Goal: Transaction & Acquisition: Download file/media

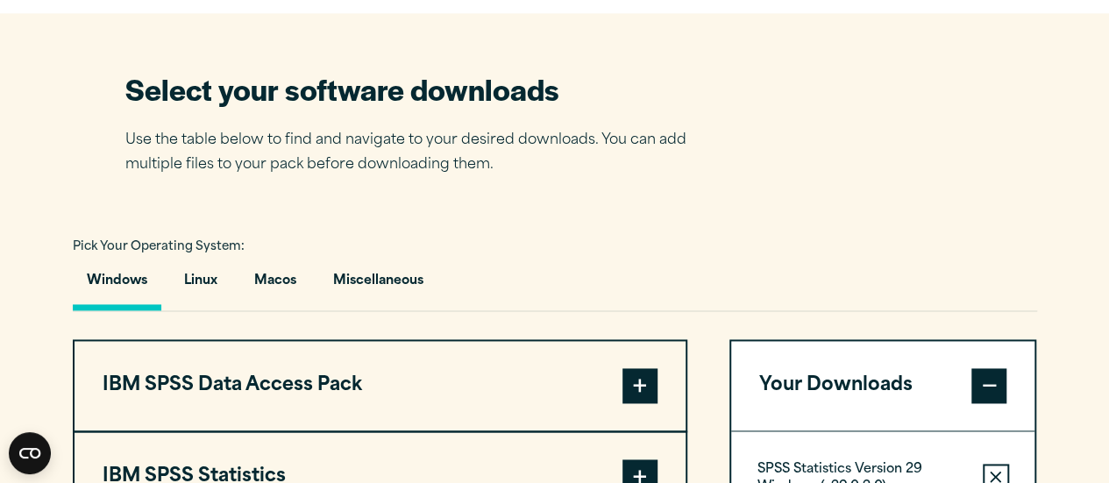
scroll to position [1403, 0]
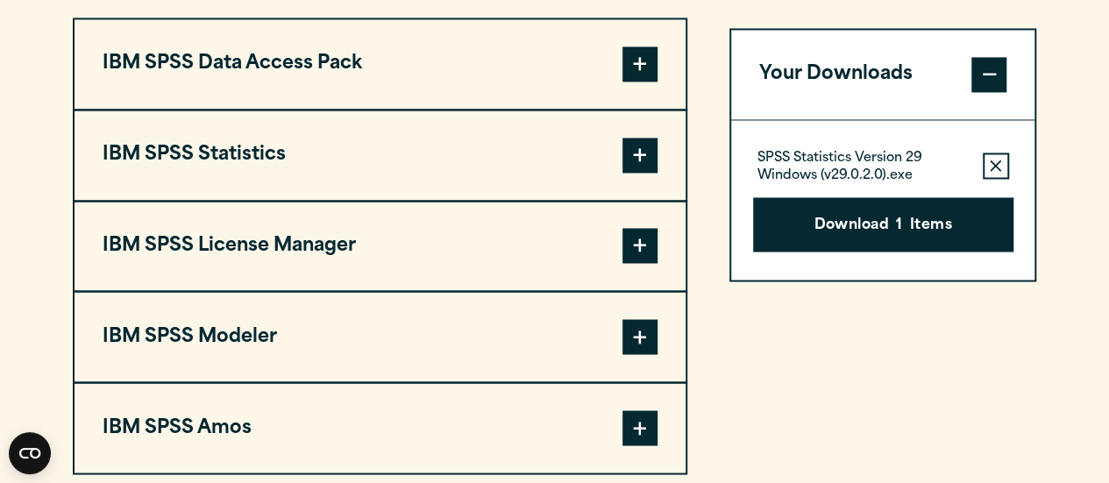
click at [360, 154] on button "IBM SPSS Statistics" at bounding box center [380, 154] width 611 height 89
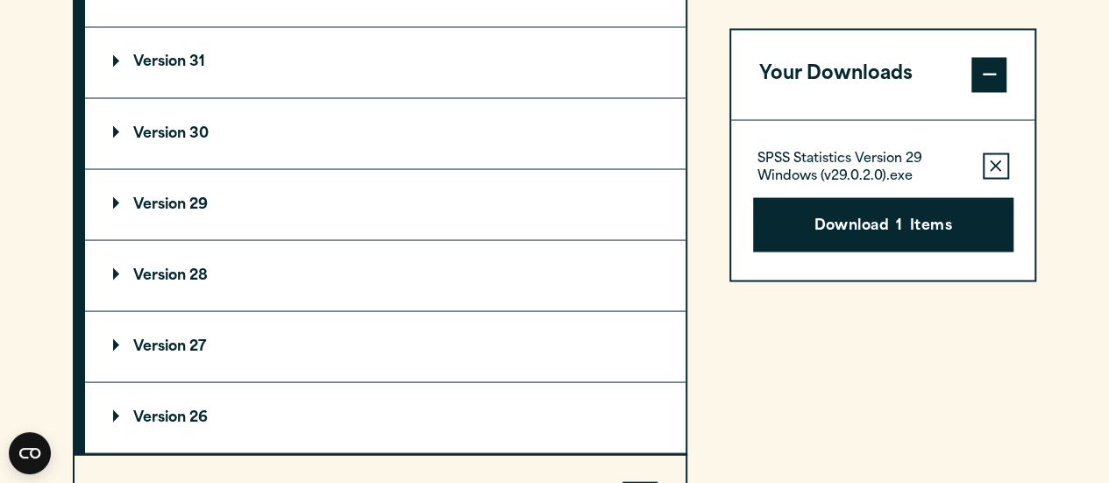
scroll to position [1578, 0]
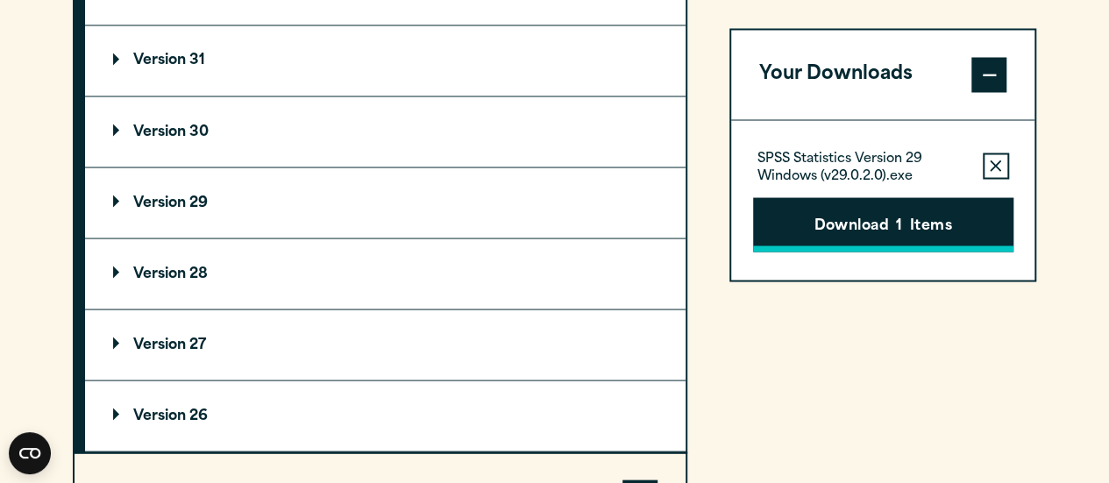
click at [591, 224] on button "Download 1 Items" at bounding box center [883, 224] width 260 height 54
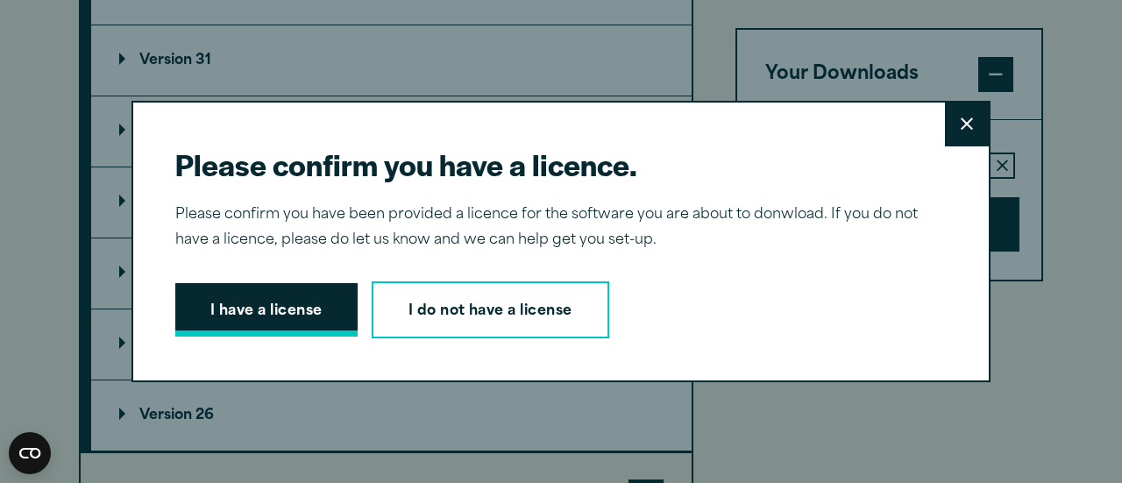
click at [315, 325] on button "I have a license" at bounding box center [266, 310] width 182 height 54
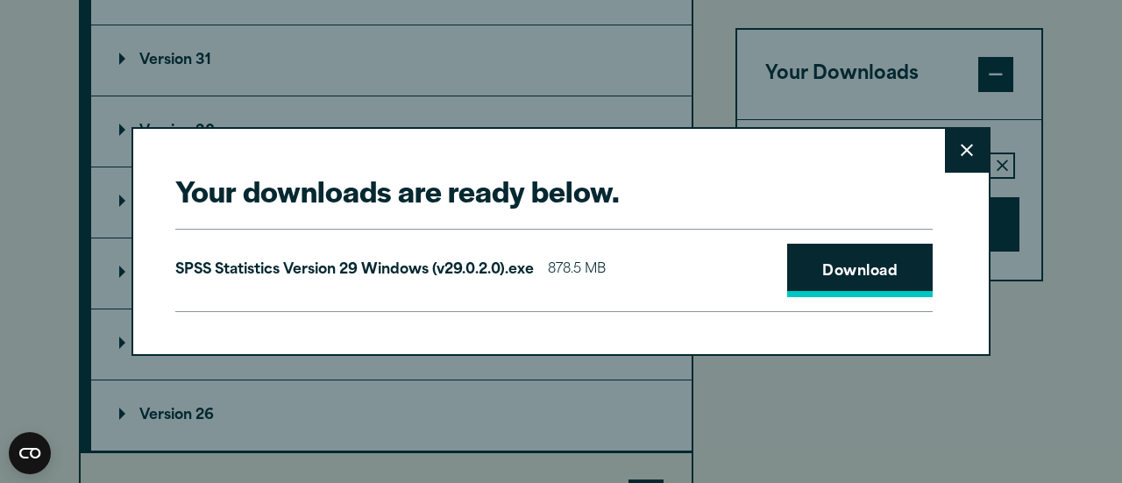
click at [591, 275] on link "Download" at bounding box center [860, 271] width 146 height 54
click at [591, 278] on link "Download" at bounding box center [860, 271] width 146 height 54
click at [591, 159] on button "Close" at bounding box center [967, 151] width 44 height 44
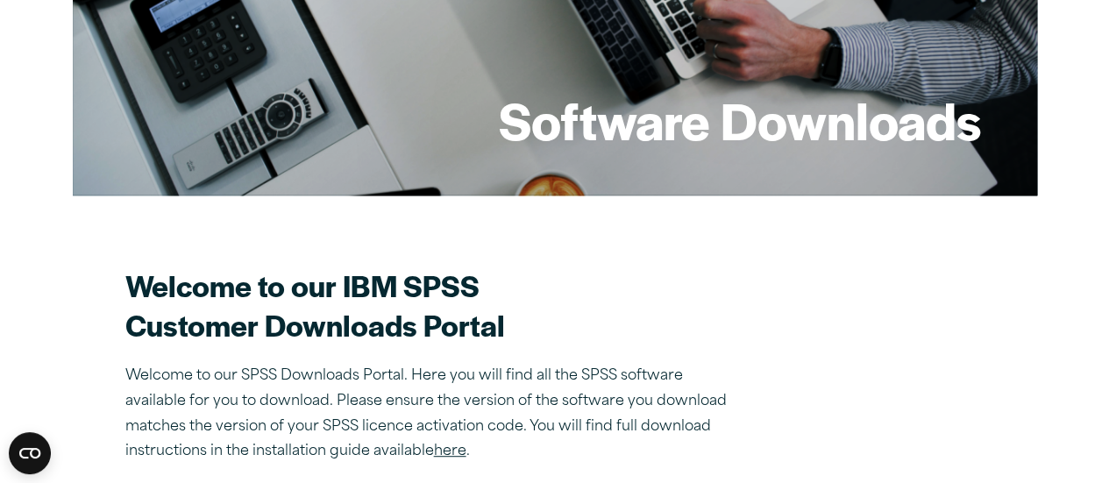
scroll to position [0, 0]
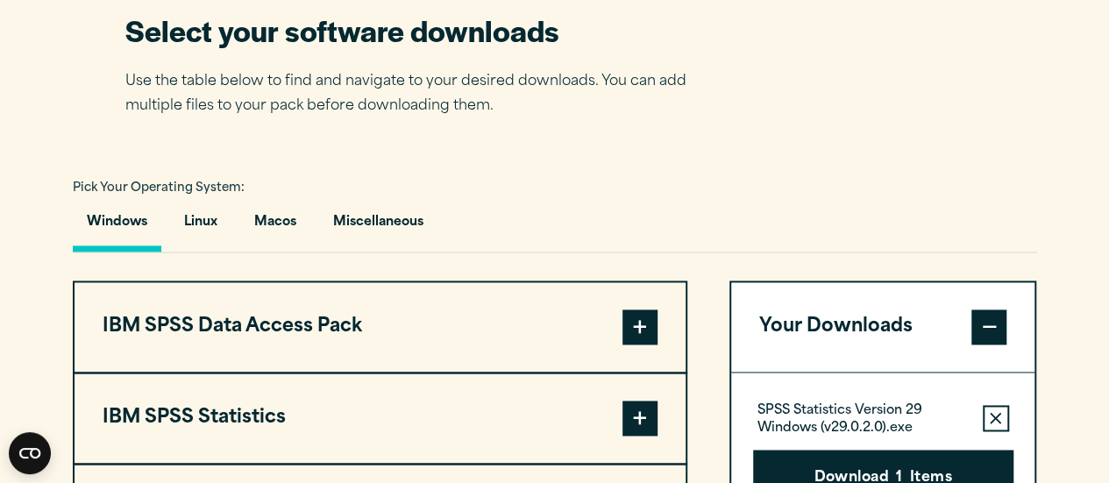
scroll to position [1227, 0]
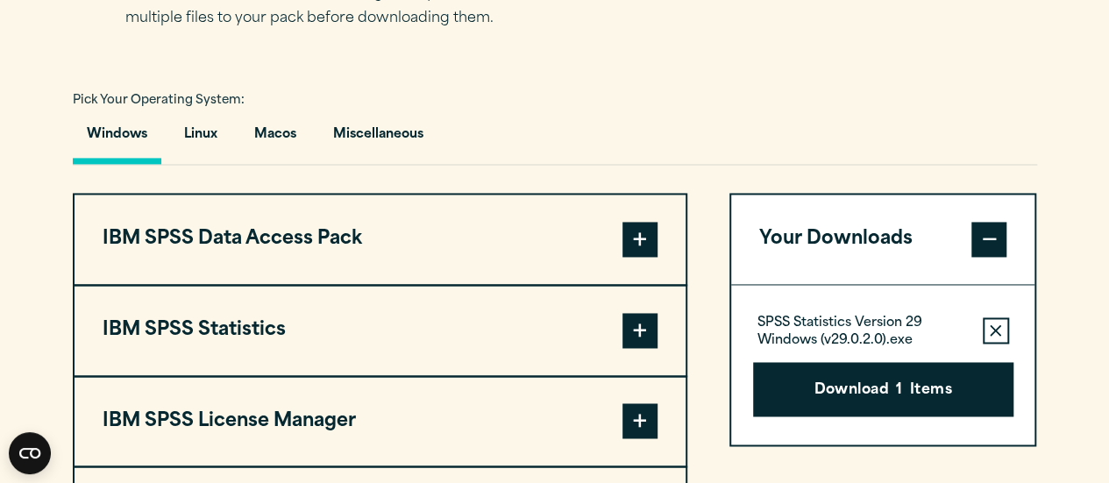
click at [562, 330] on button "IBM SPSS Statistics" at bounding box center [380, 330] width 611 height 89
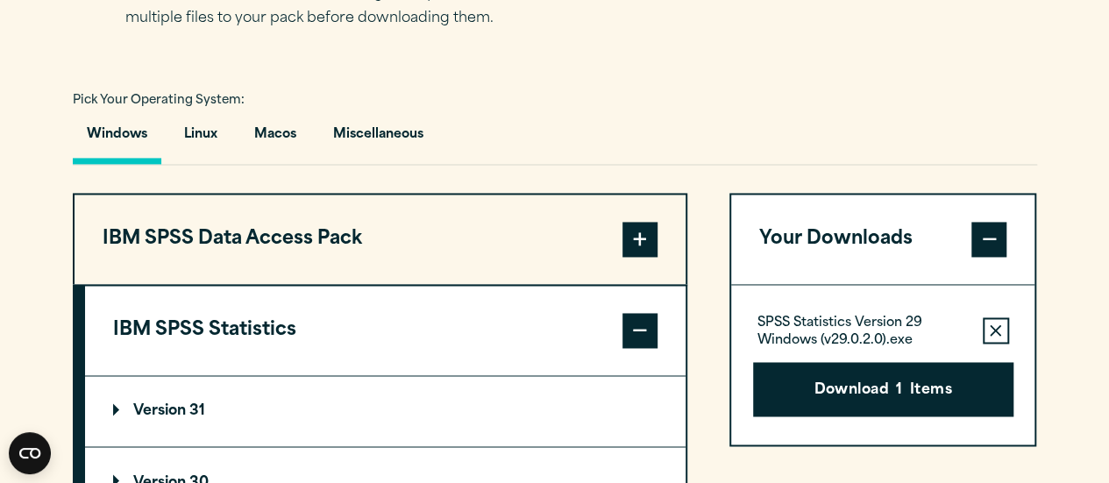
click at [986, 332] on button "Remove this item from your software download list" at bounding box center [996, 330] width 26 height 26
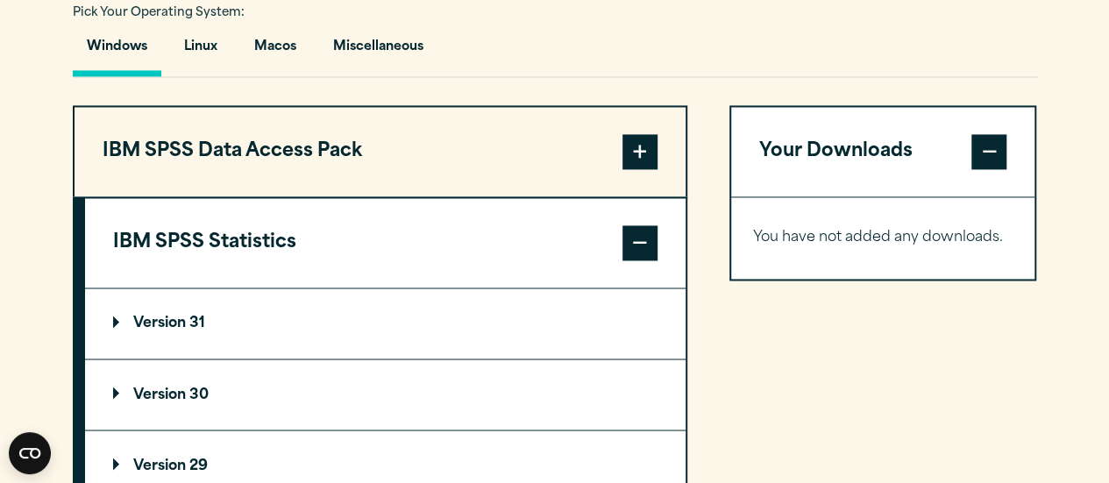
scroll to position [1490, 0]
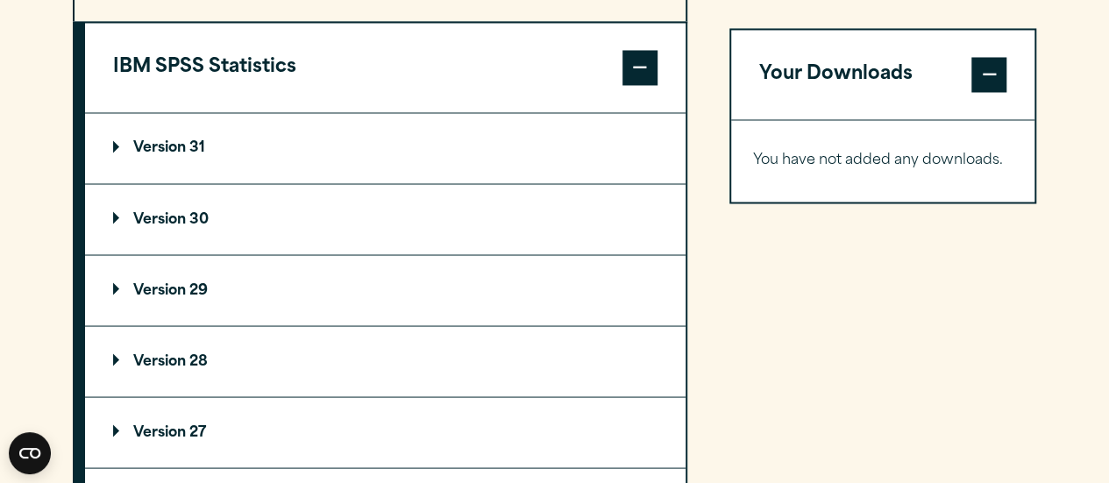
click at [220, 292] on summary "Version 29" at bounding box center [385, 290] width 600 height 70
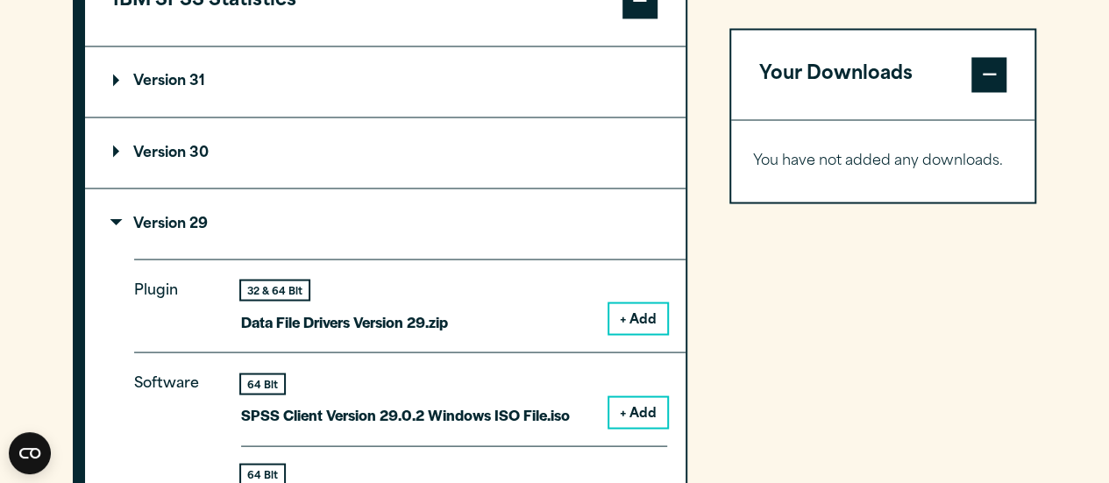
scroll to position [1666, 0]
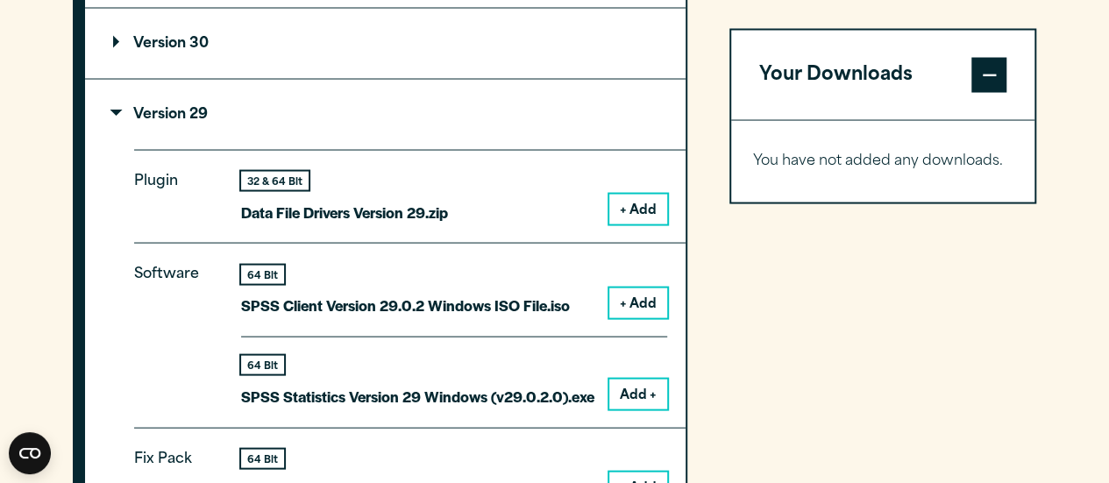
click at [651, 397] on button "Add +" at bounding box center [638, 395] width 58 height 30
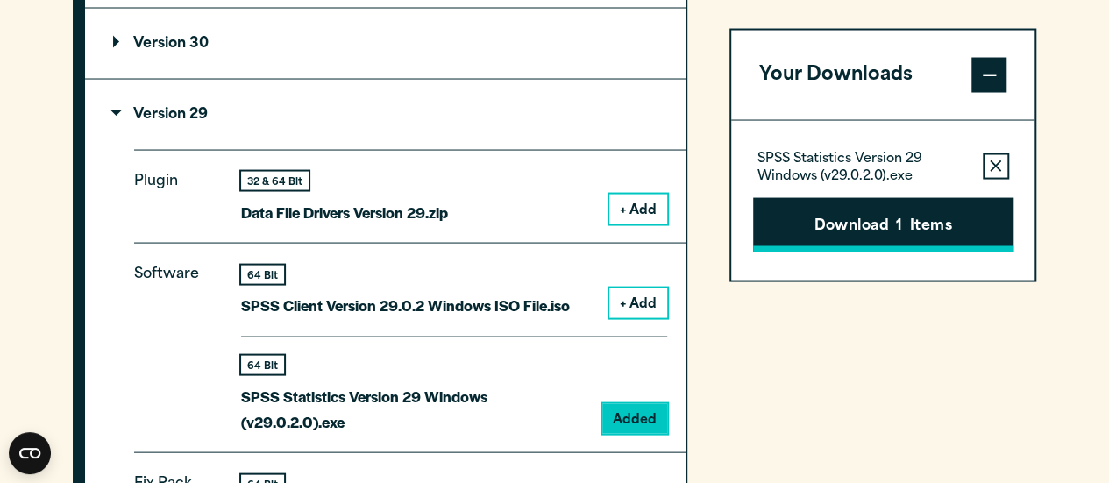
click at [860, 231] on button "Download 1 Items" at bounding box center [883, 224] width 260 height 54
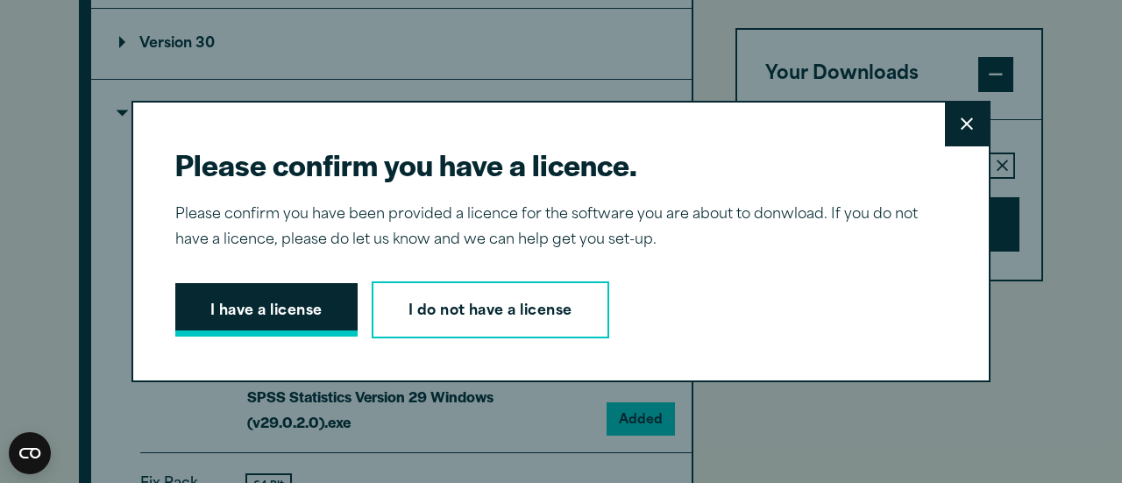
click at [334, 309] on button "I have a license" at bounding box center [266, 310] width 182 height 54
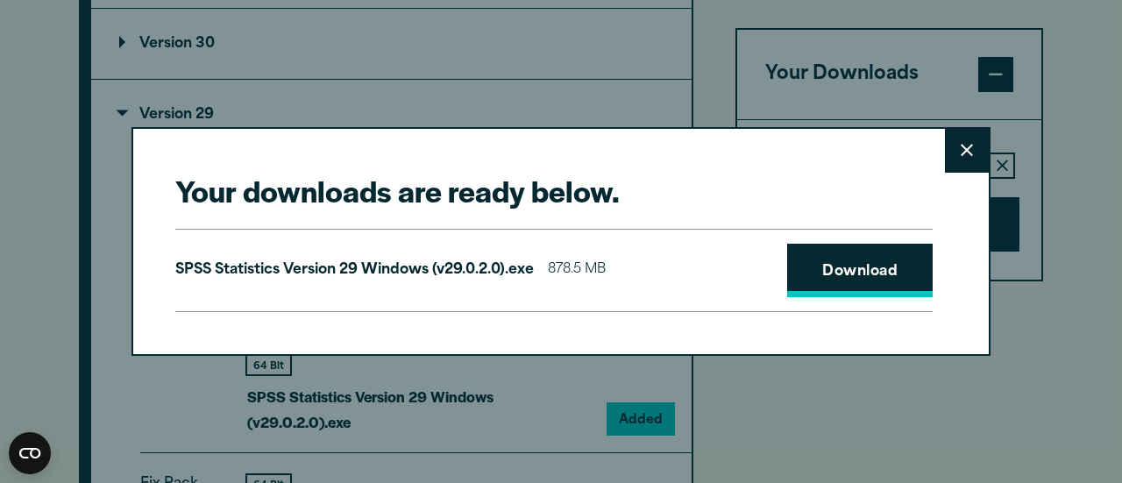
click at [845, 273] on link "Download" at bounding box center [860, 271] width 146 height 54
click at [946, 139] on button "Close" at bounding box center [967, 151] width 44 height 44
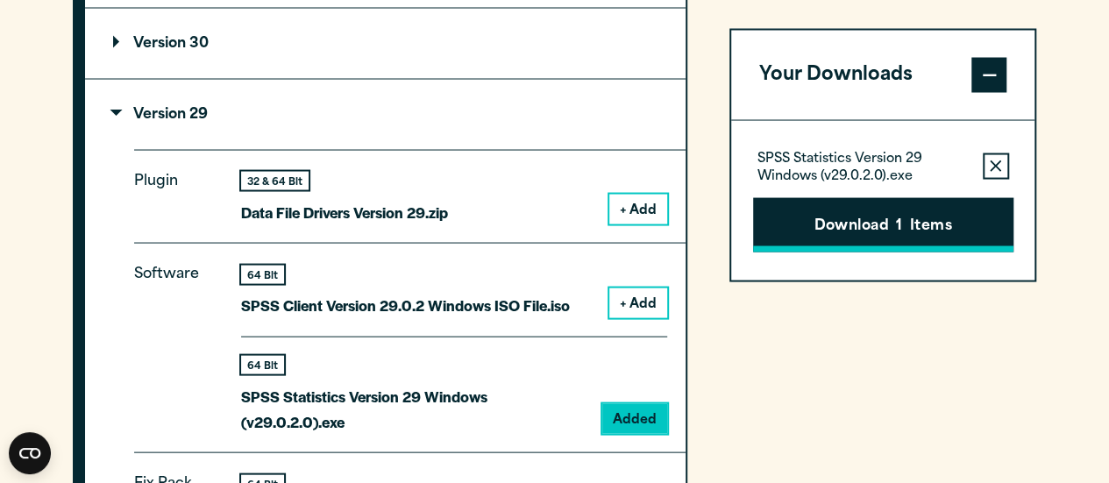
click at [906, 214] on button "Download 1 Items" at bounding box center [883, 224] width 260 height 54
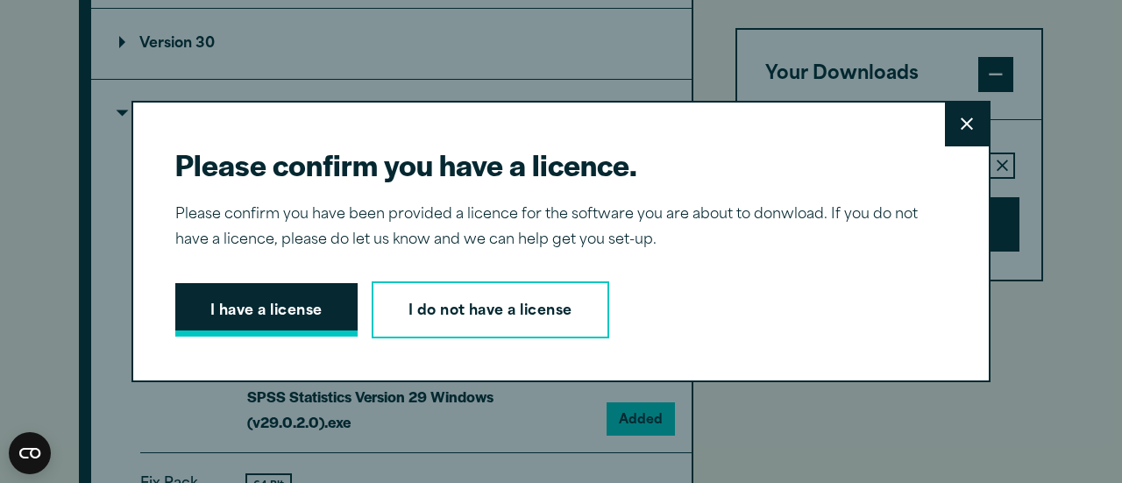
click at [266, 313] on button "I have a license" at bounding box center [266, 310] width 182 height 54
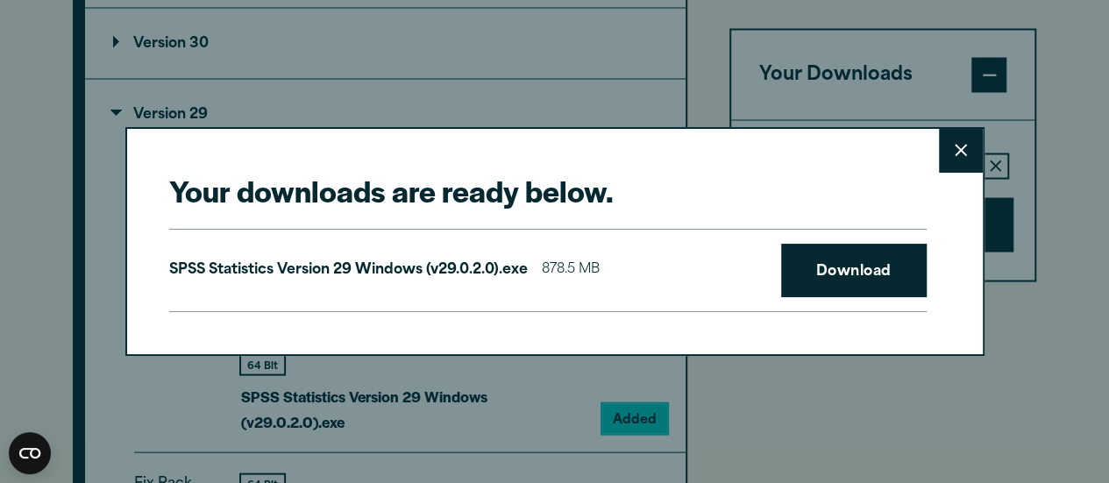
click at [961, 153] on icon at bounding box center [961, 150] width 12 height 13
